Goal: Task Accomplishment & Management: Manage account settings

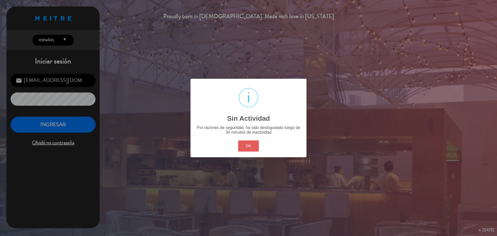
click at [249, 142] on button "OK" at bounding box center [248, 145] width 21 height 11
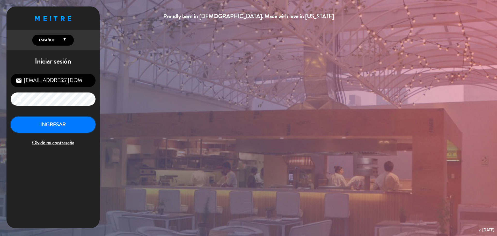
click at [51, 129] on button "INGRESAR" at bounding box center [53, 124] width 85 height 16
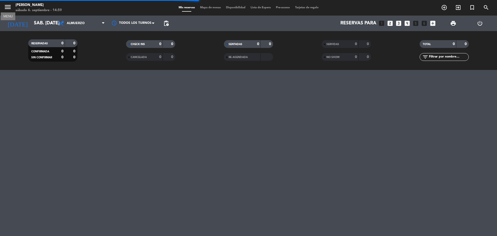
click at [6, 5] on icon "menu" at bounding box center [8, 7] width 8 height 8
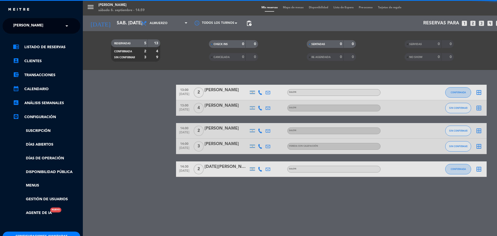
click at [41, 19] on ng-select "× [PERSON_NAME] ×" at bounding box center [42, 26] width 78 height 16
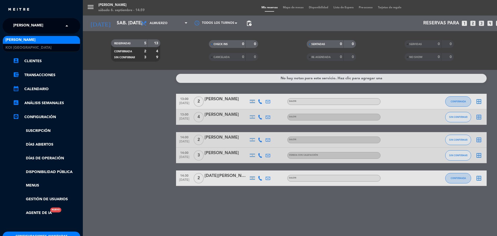
click at [54, 25] on input "text" at bounding box center [41, 25] width 63 height 11
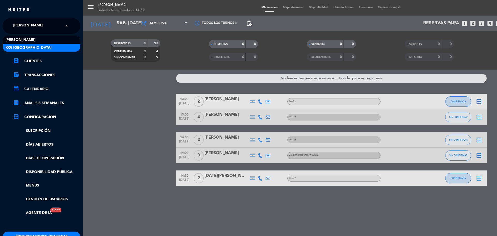
click at [54, 50] on div "KOI [GEOGRAPHIC_DATA]" at bounding box center [41, 48] width 77 height 8
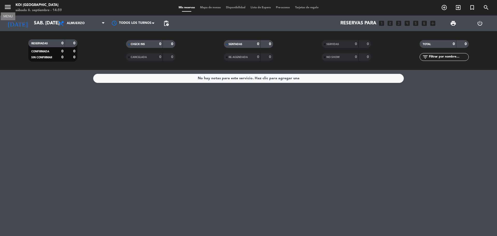
click at [5, 9] on icon "menu" at bounding box center [8, 7] width 8 height 8
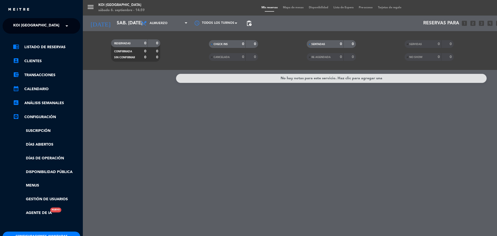
click at [45, 32] on ng-select "× KOI [GEOGRAPHIC_DATA] ×" at bounding box center [42, 26] width 78 height 16
click at [48, 27] on div "× KOI [GEOGRAPHIC_DATA]" at bounding box center [37, 25] width 53 height 11
click at [51, 36] on div "[PERSON_NAME]" at bounding box center [41, 40] width 77 height 8
